Goal: Task Accomplishment & Management: Use online tool/utility

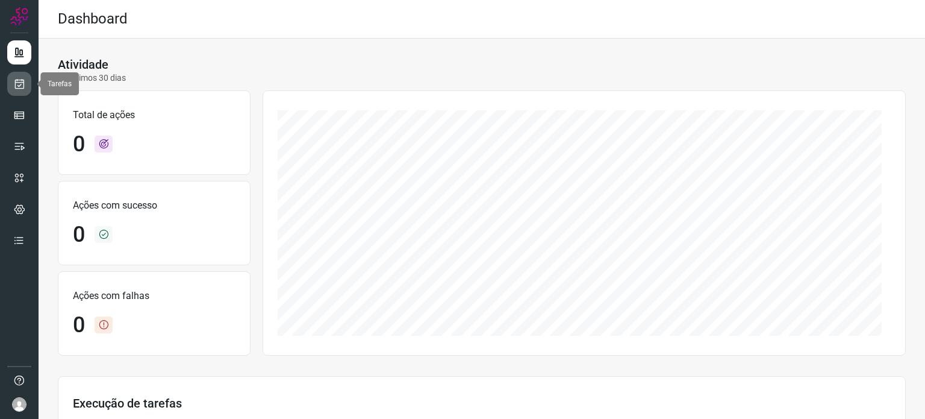
click at [23, 83] on icon at bounding box center [19, 84] width 13 height 12
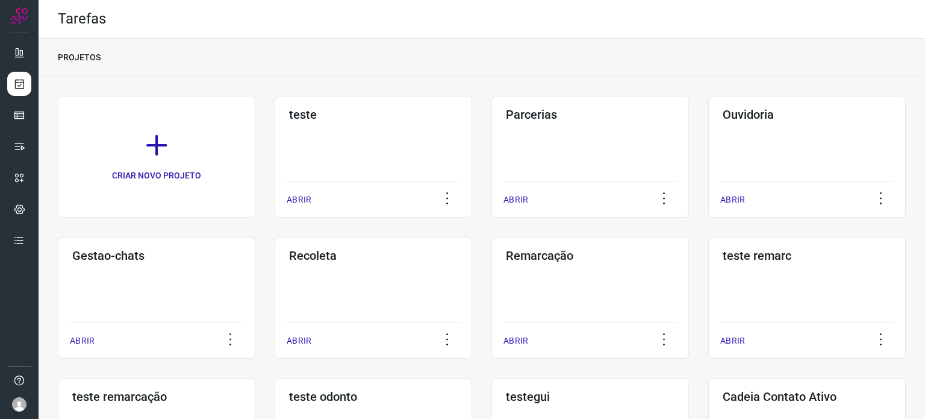
scroll to position [301, 0]
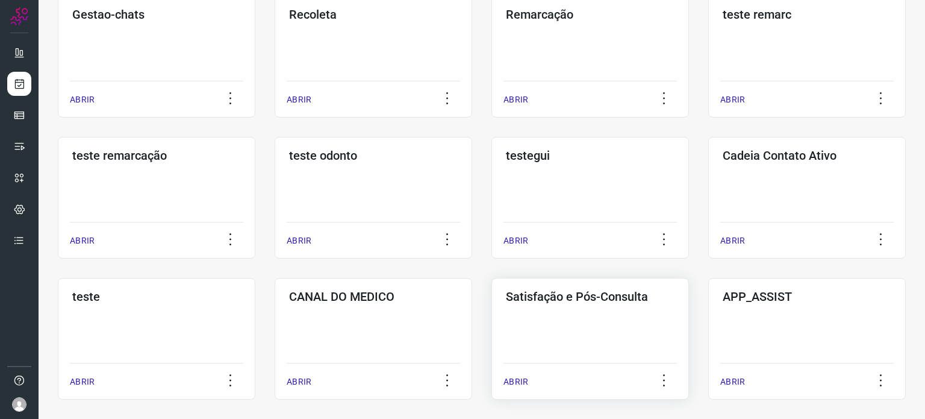
click at [569, 340] on div "Satisfação e Pós-Consulta ABRIR" at bounding box center [590, 339] width 198 height 122
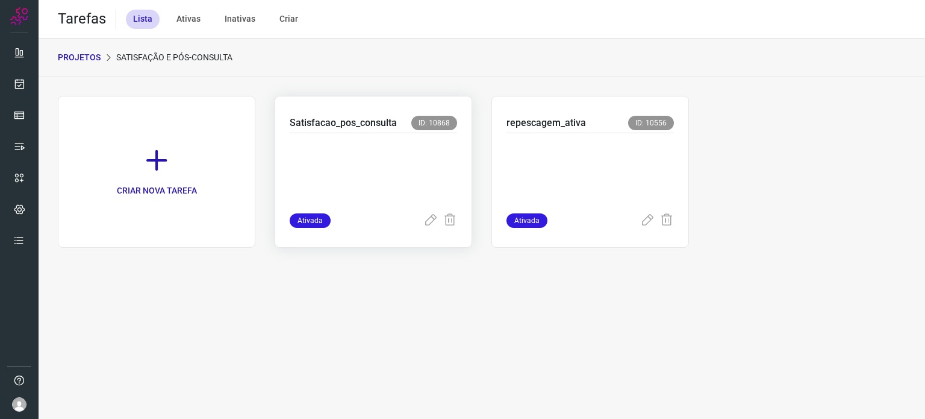
click at [429, 178] on p at bounding box center [373, 170] width 167 height 60
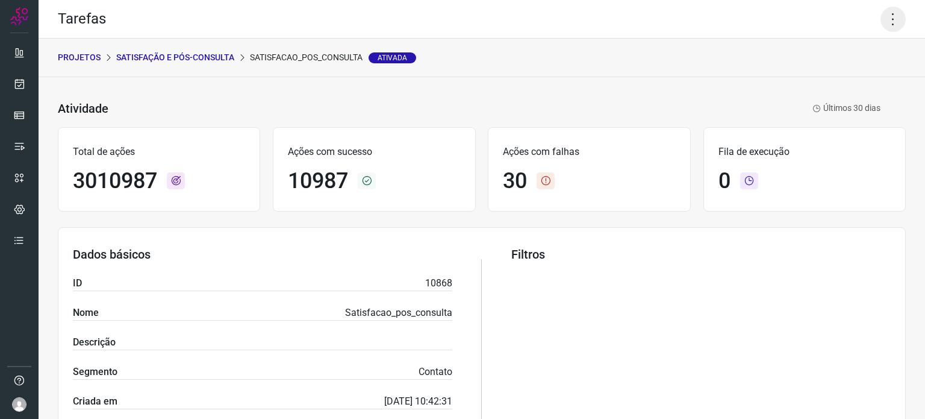
click at [887, 14] on icon at bounding box center [893, 19] width 25 height 25
click at [847, 78] on li "Executar" at bounding box center [842, 78] width 110 height 19
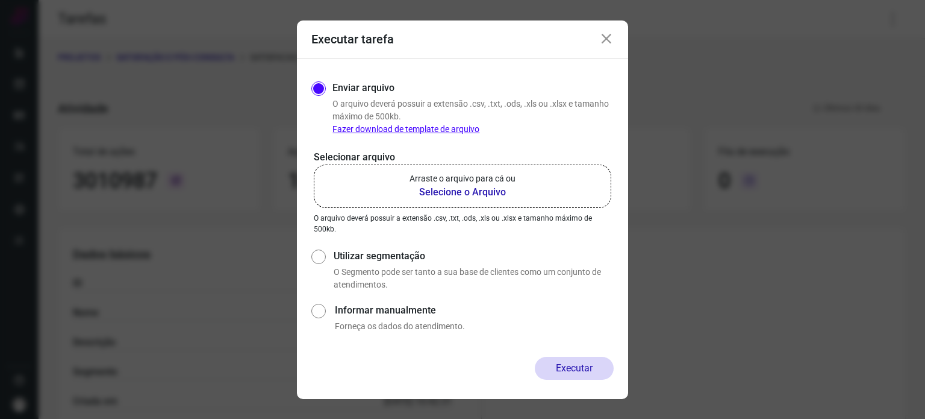
click at [499, 195] on b "Selecione o Arquivo" at bounding box center [463, 192] width 106 height 14
click at [0, 0] on input "Arraste o arquivo para cá ou Selecione o Arquivo" at bounding box center [0, 0] width 0 height 0
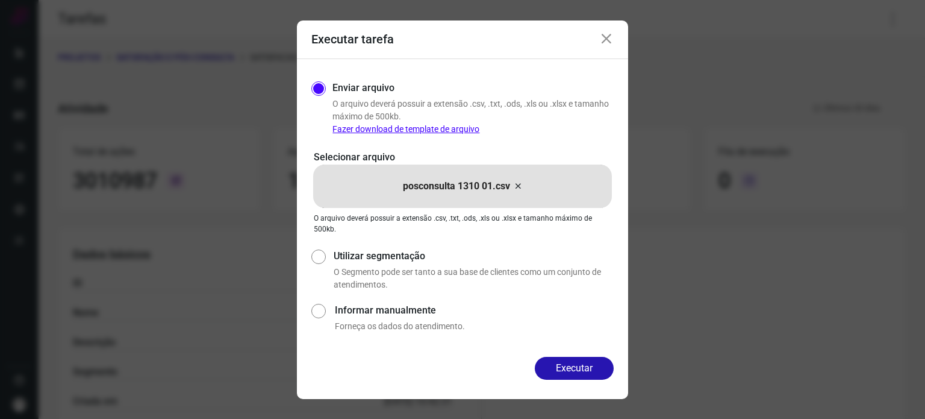
click at [584, 355] on div "Enviar arquivo O arquivo deverá possuir a extensão .csv, .txt, .ods, .xls ou .x…" at bounding box center [462, 208] width 331 height 298
click at [584, 356] on div "Enviar arquivo O arquivo deverá possuir a extensão .csv, .txt, .ods, .xls ou .x…" at bounding box center [462, 208] width 331 height 298
click at [566, 369] on button "Executar" at bounding box center [574, 368] width 79 height 23
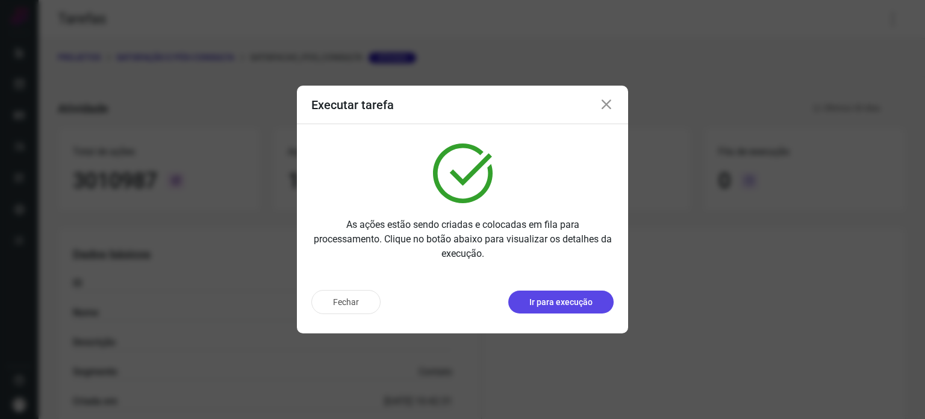
click at [575, 301] on p "Ir para execução" at bounding box center [560, 302] width 63 height 13
